Goal: Register for event/course

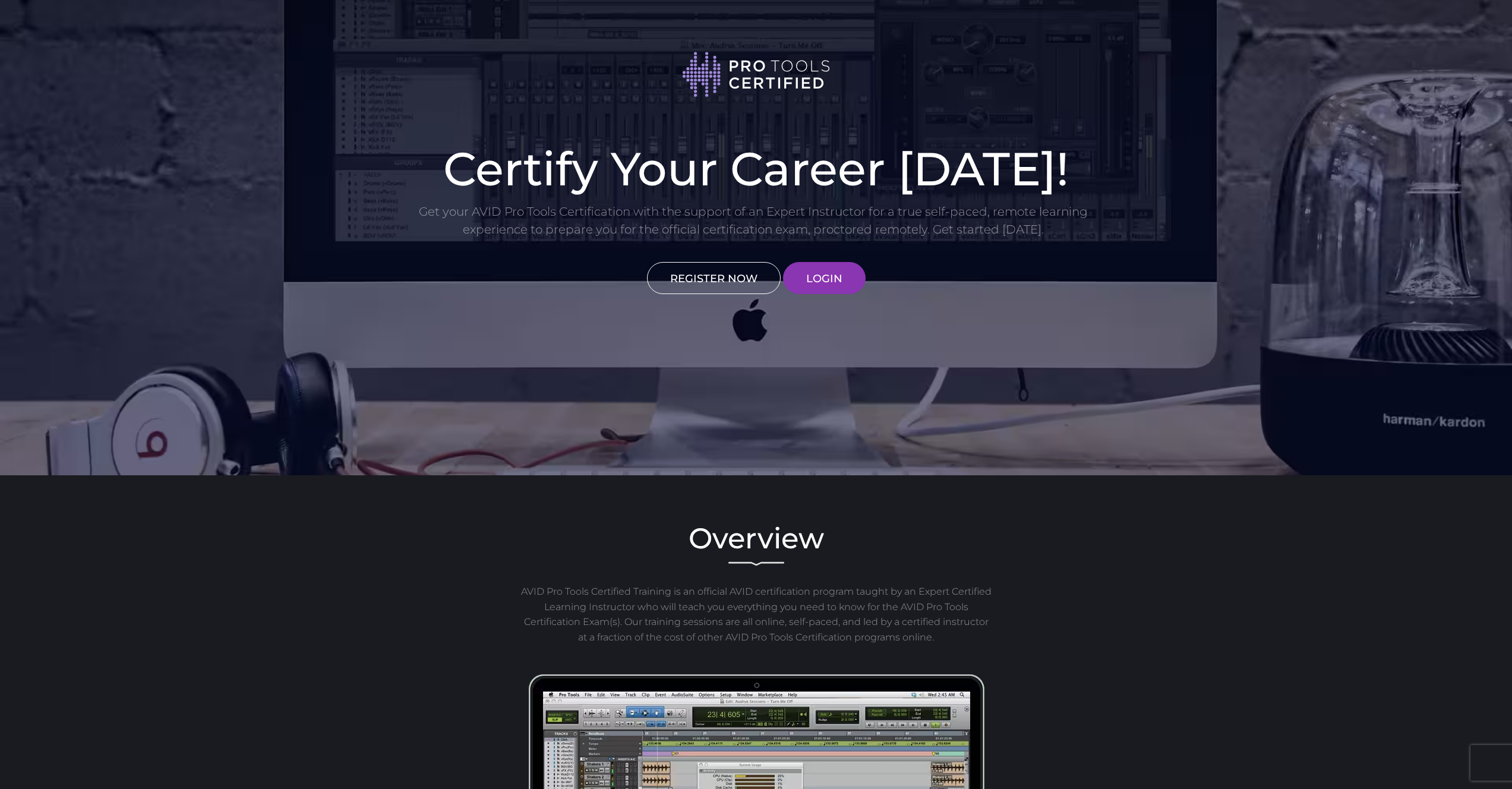
click at [734, 286] on link "REGISTER NOW" at bounding box center [713, 277] width 134 height 32
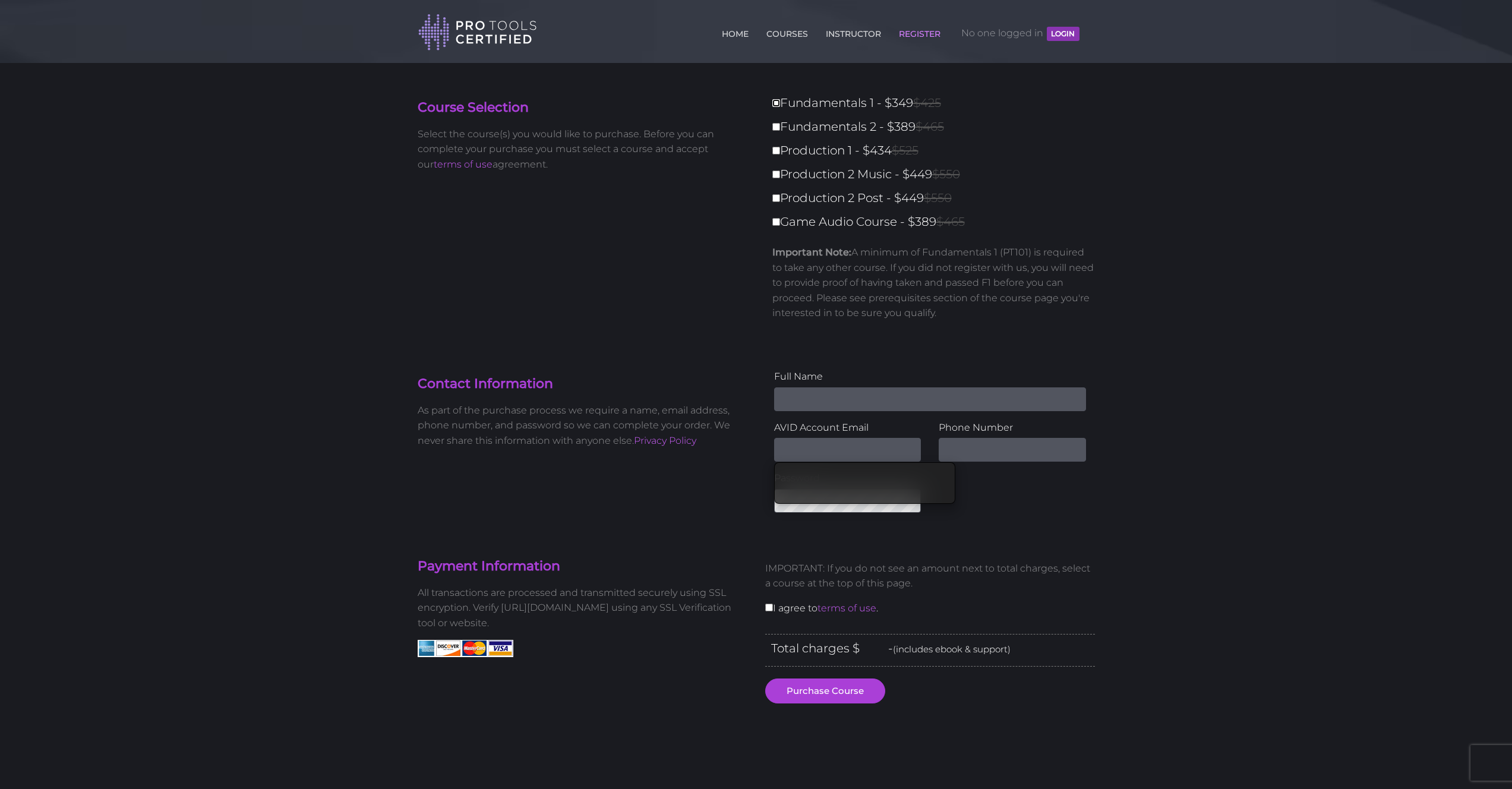
click at [777, 104] on input "Fundamentals 1 - $349 $425" at bounding box center [776, 103] width 8 height 8
checkbox input "true"
type input "349"
click at [775, 225] on input "Game Audio Course - $389 $465" at bounding box center [776, 222] width 8 height 8
checkbox input "true"
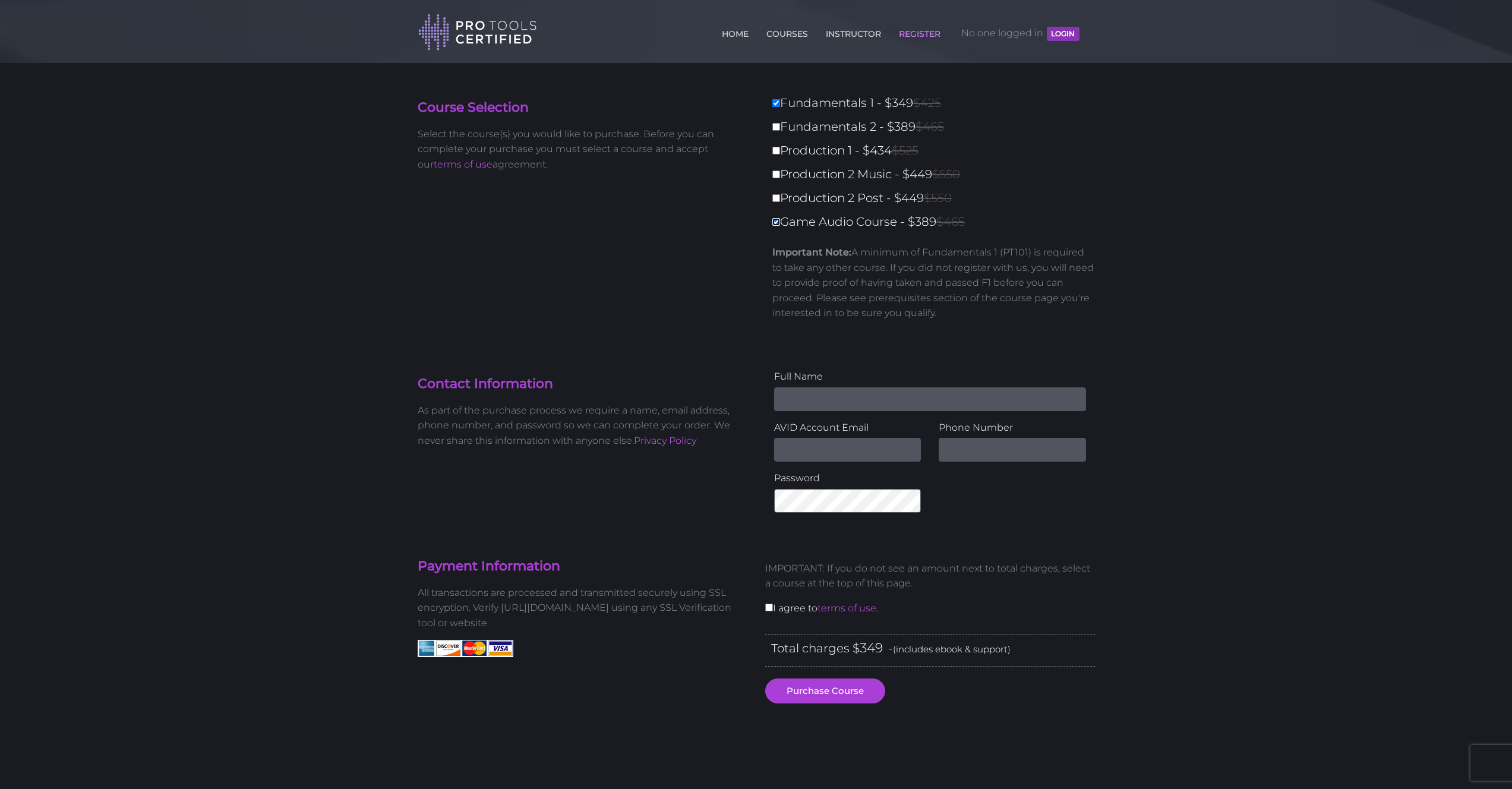
type input "738"
click at [776, 220] on input "Game Audio Course - $389 $465" at bounding box center [776, 222] width 8 height 8
checkbox input "false"
type input "349"
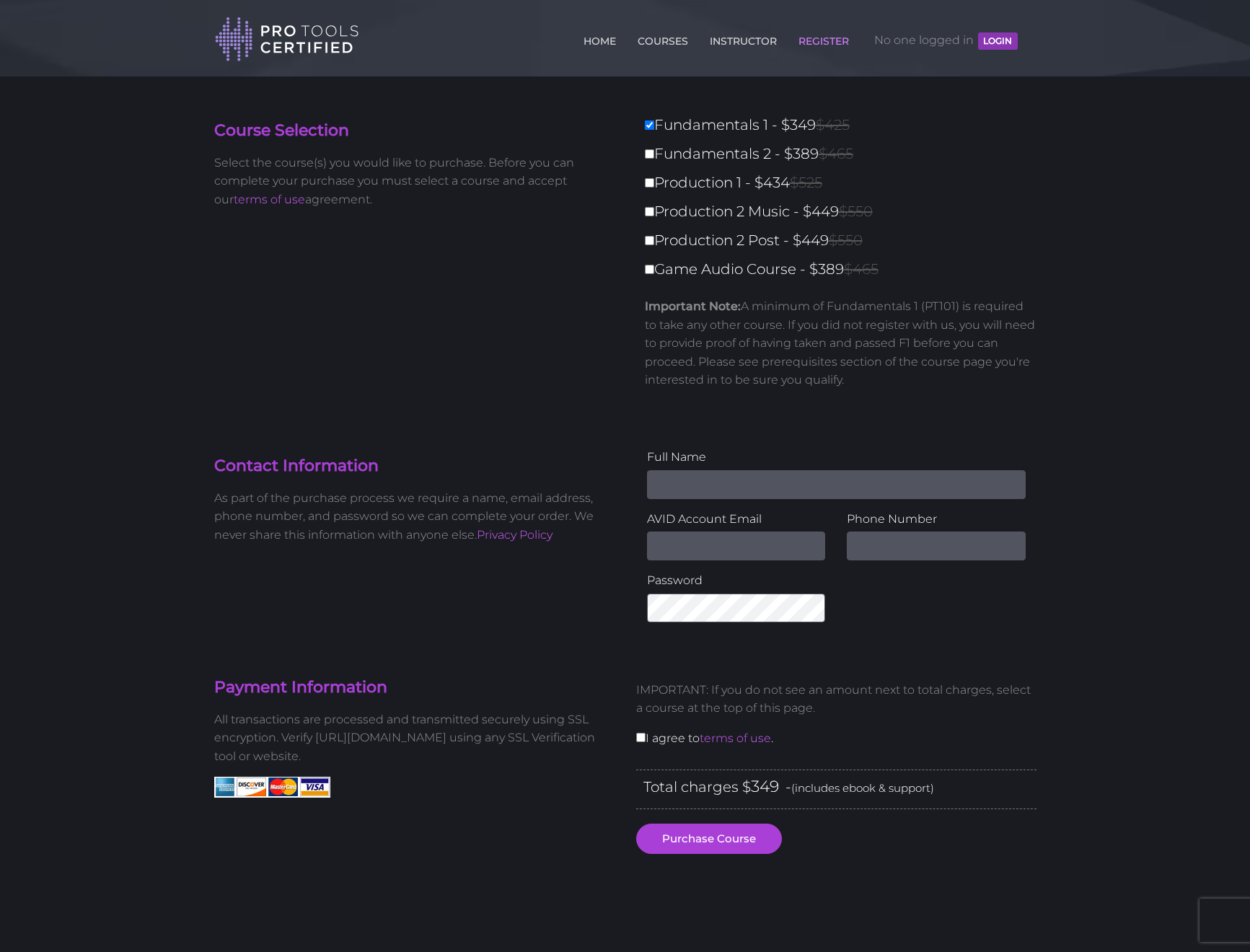
click at [747, 494] on input "Name" at bounding box center [836, 485] width 379 height 29
click at [774, 492] on input "Joshua" at bounding box center [836, 485] width 379 height 29
type input "Joshua Andres"
type input "MrJoshuaAndres@gmail.com"
type input "N"
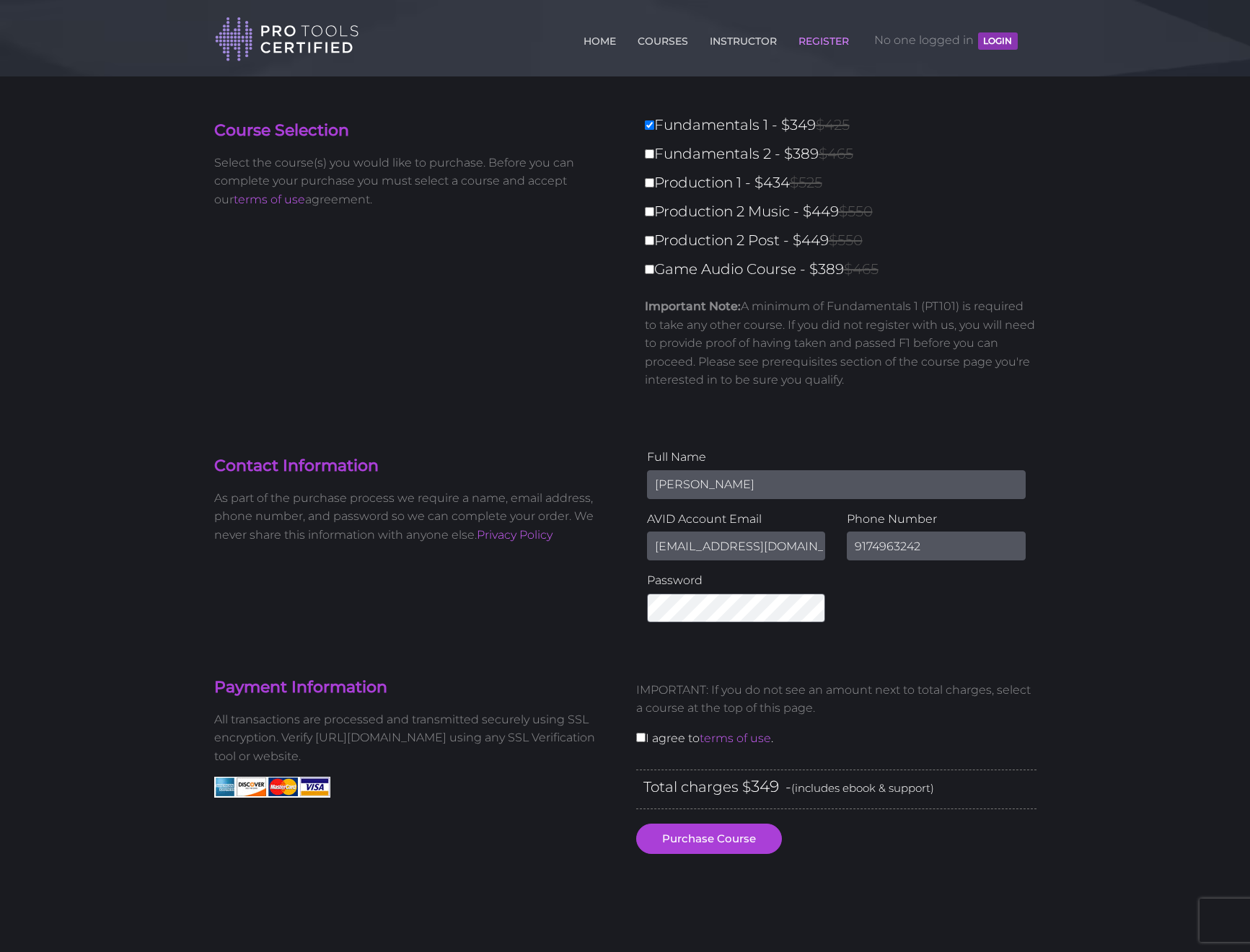
type input "9174963242"
click at [585, 596] on div "Contact Information As part of the purchase process we require a name, email ad…" at bounding box center [625, 541] width 844 height 185
click at [645, 740] on div "IMPORTANT: If you do not see an amount next to total charges, select a course a…" at bounding box center [837, 719] width 422 height 100
click at [644, 741] on input "checkbox" at bounding box center [641, 737] width 10 height 10
checkbox input "true"
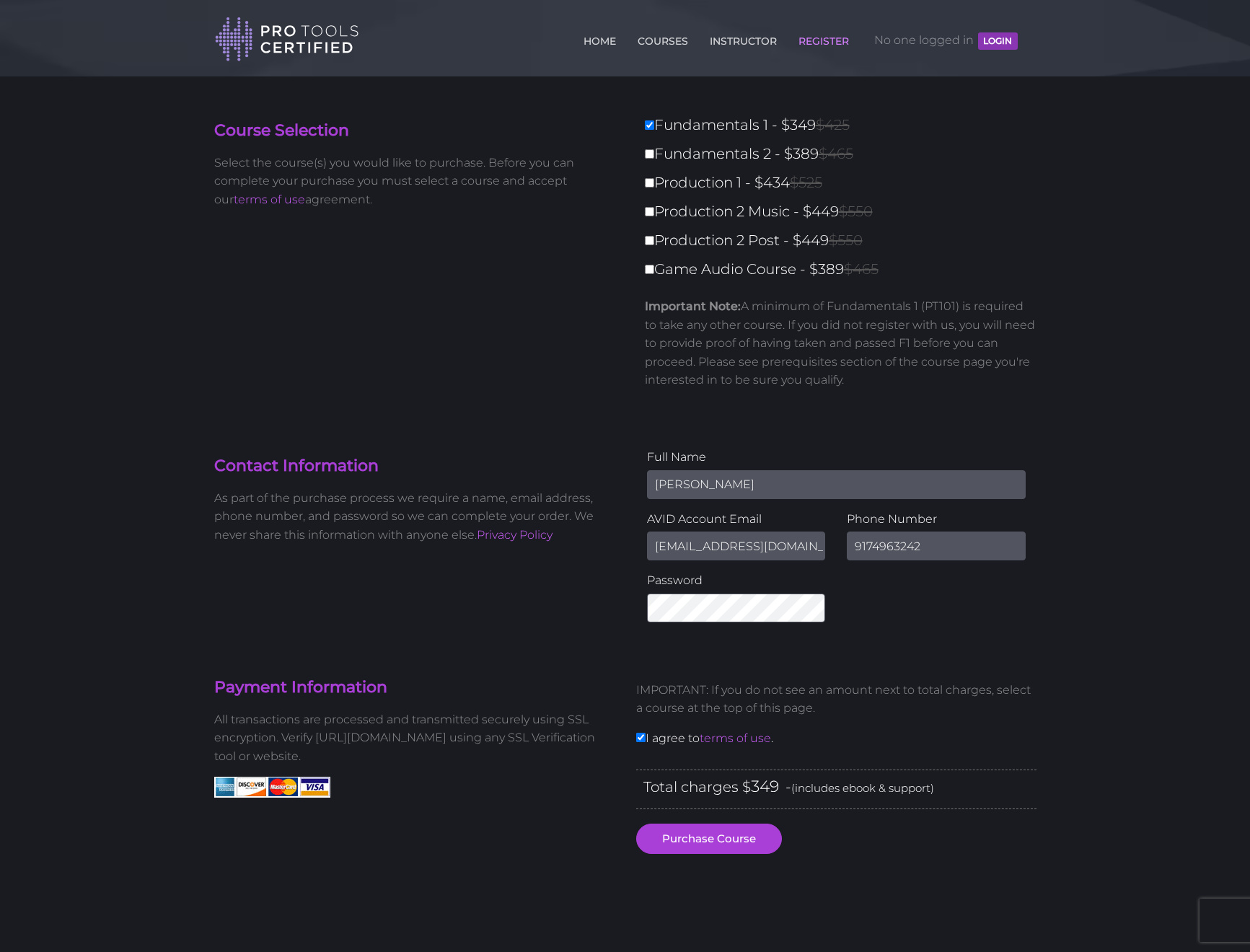
click at [694, 483] on input "Joshua Andres" at bounding box center [836, 485] width 379 height 29
type input "Josh Andres"
click at [715, 848] on button "Purchase Course" at bounding box center [709, 839] width 146 height 31
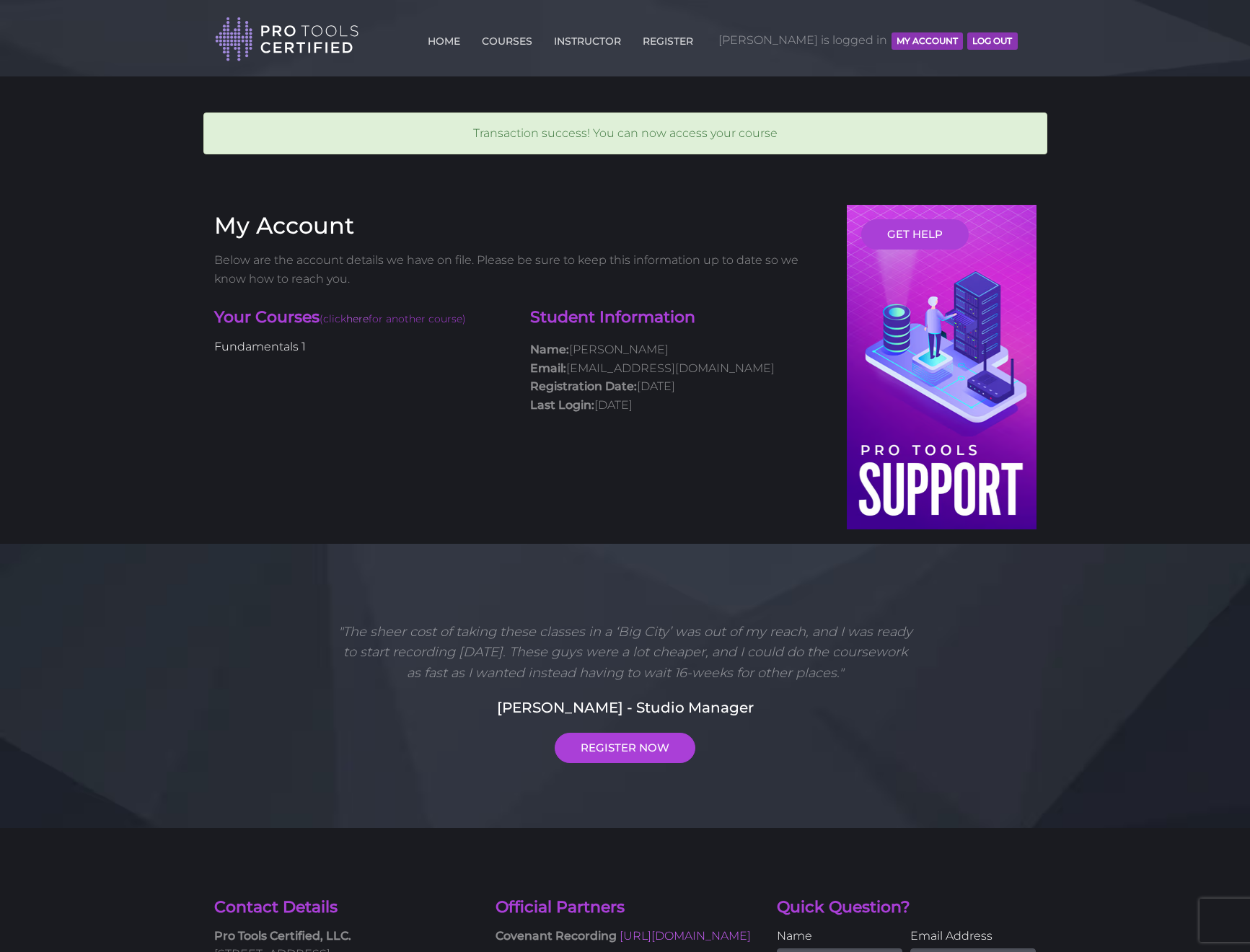
click at [285, 342] on link "Fundamentals 1" at bounding box center [260, 346] width 92 height 13
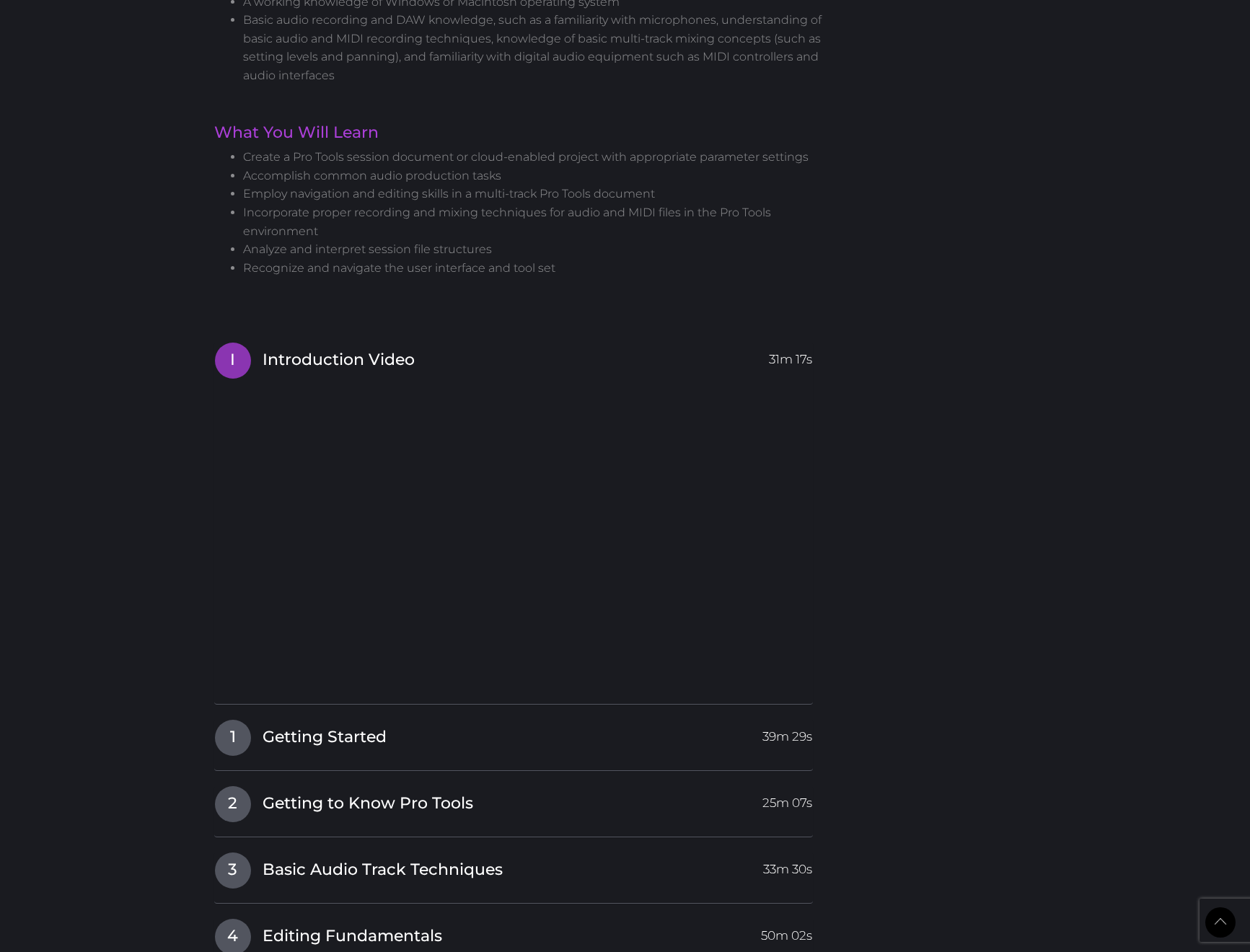
scroll to position [1041, 0]
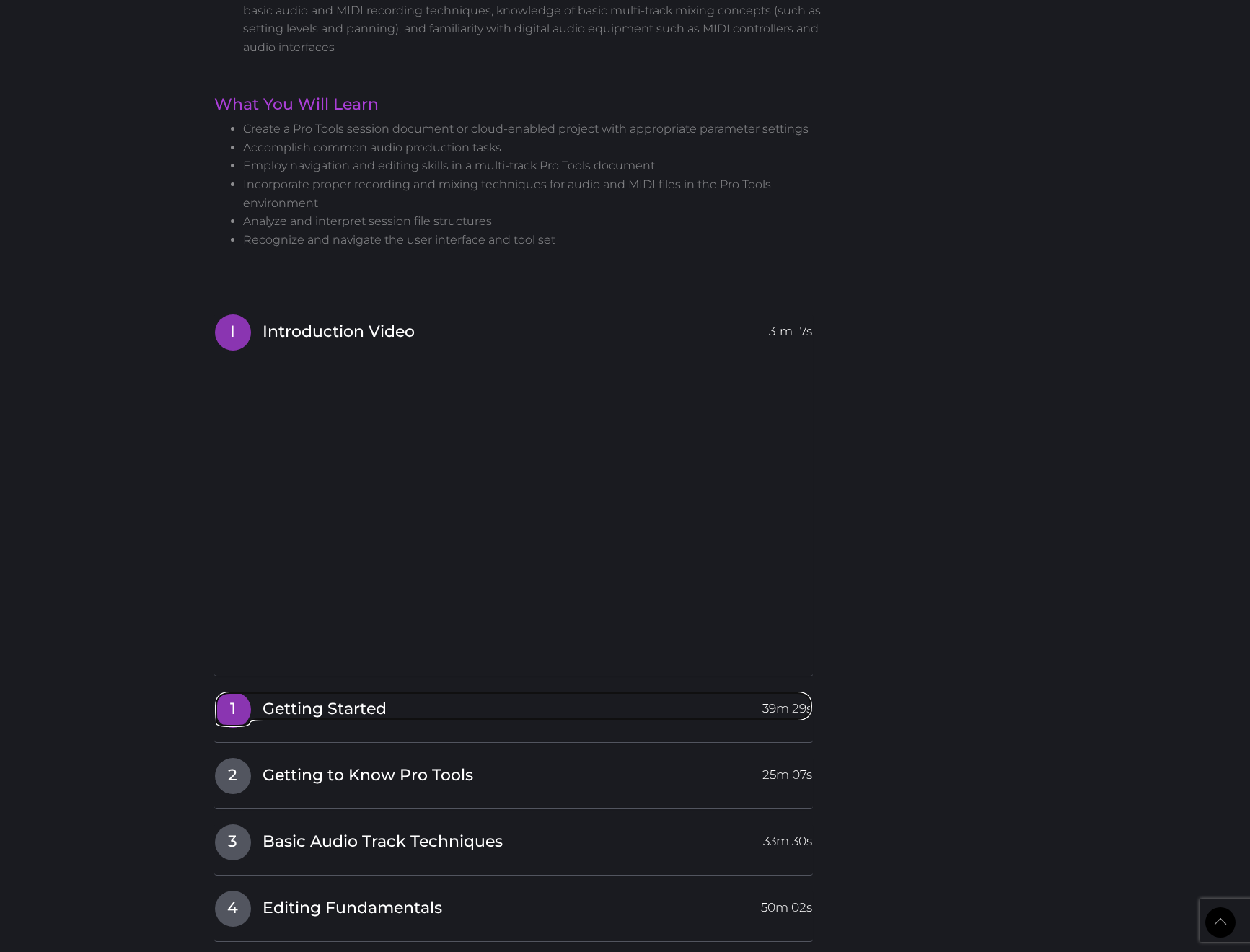
click at [393, 700] on link "1 Getting Started 39m 29s" at bounding box center [514, 706] width 599 height 31
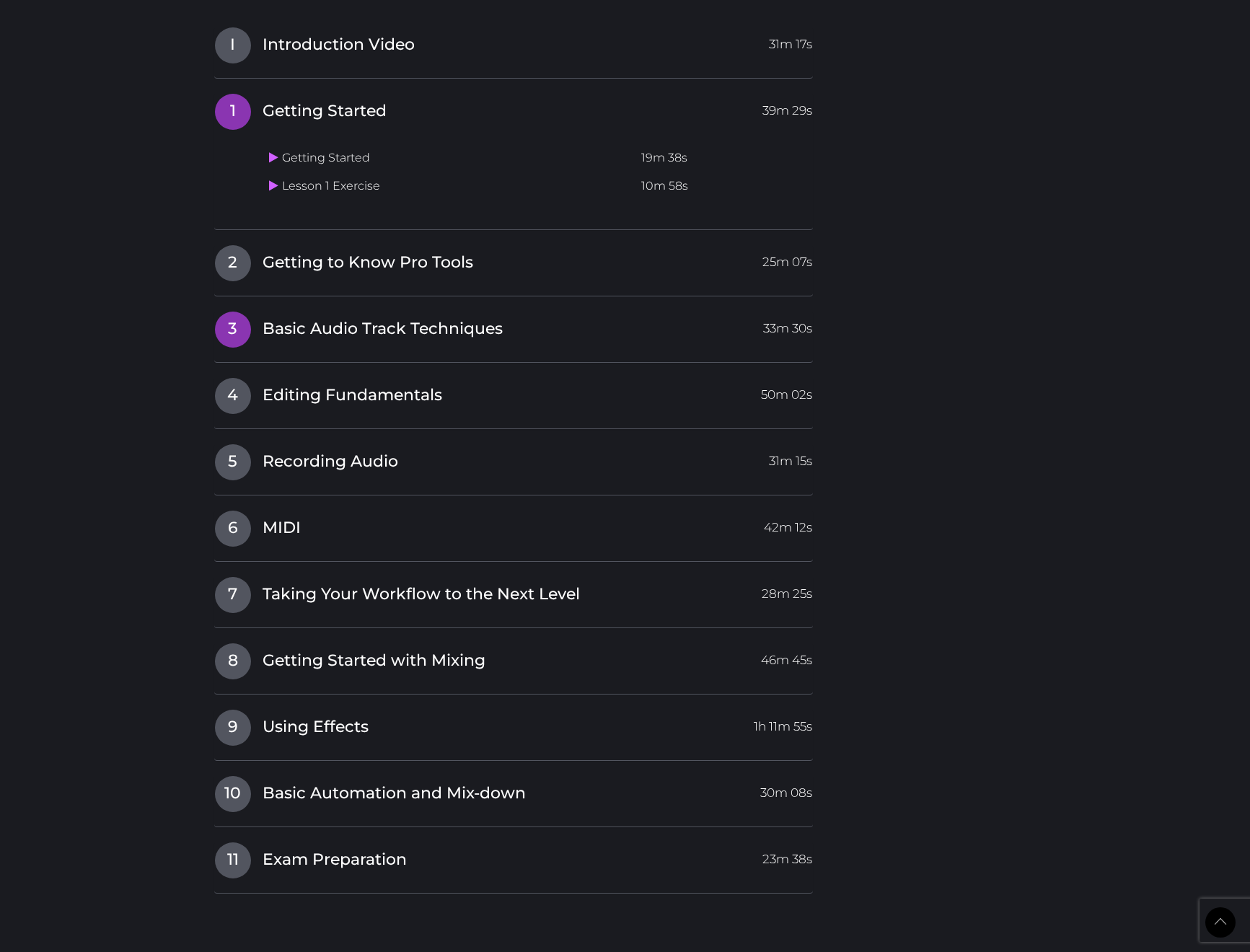
scroll to position [1155, 0]
